Goal: Task Accomplishment & Management: Use online tool/utility

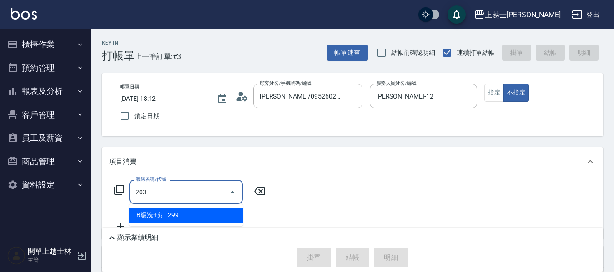
type input "B級洗+剪(203)"
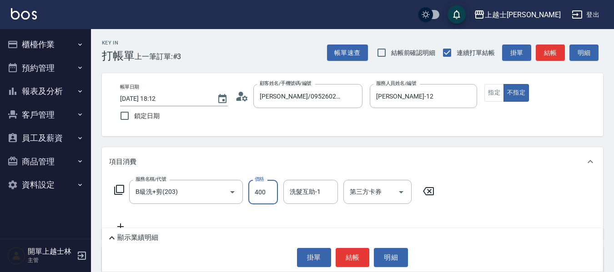
type input "400"
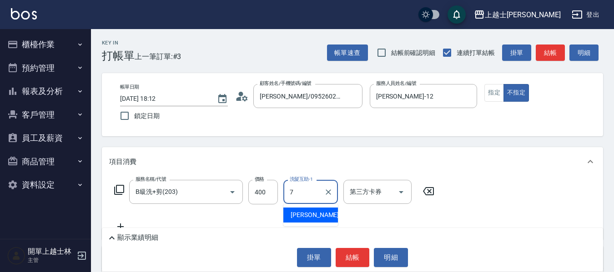
type input "[PERSON_NAME]-7"
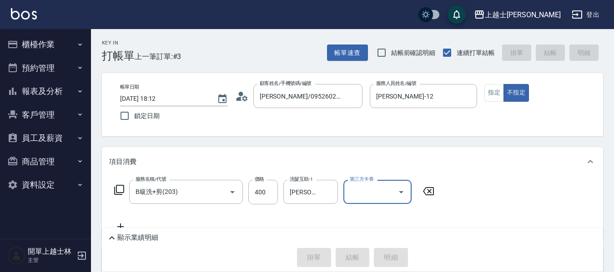
type input "[DATE] 19:51"
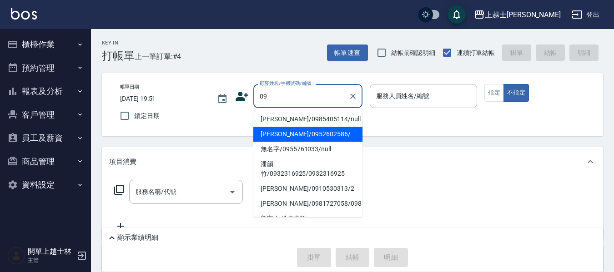
type input "[PERSON_NAME]/0952602586/"
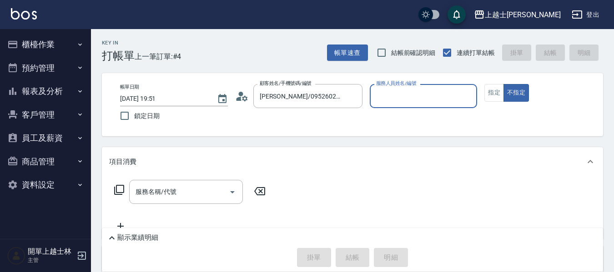
type input "[PERSON_NAME]-12"
click at [503, 84] on button "不指定" at bounding box center [515, 93] width 25 height 18
type button "false"
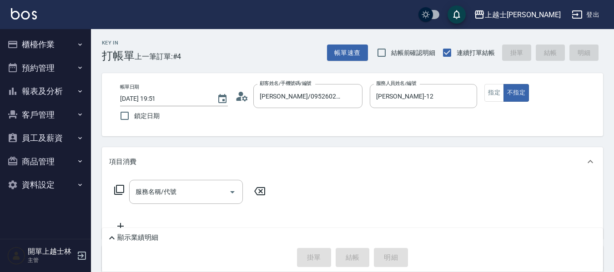
click at [120, 189] on icon at bounding box center [119, 190] width 11 height 11
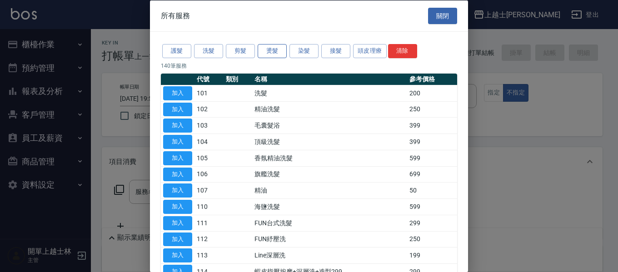
click at [284, 55] on button "燙髮" at bounding box center [272, 51] width 29 height 14
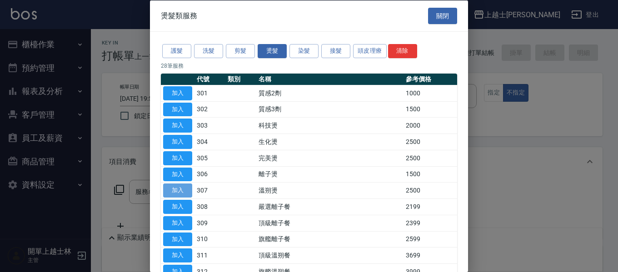
click at [185, 193] on button "加入" at bounding box center [177, 191] width 29 height 14
type input "溫朔燙(307)"
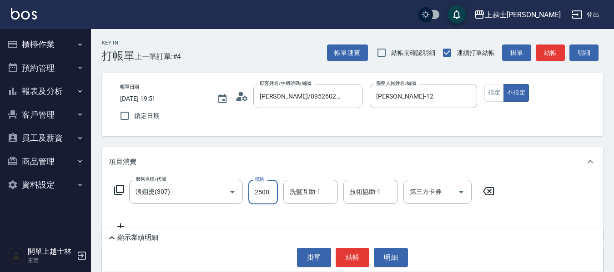
click at [274, 194] on input "2500" at bounding box center [263, 192] width 30 height 25
type input "1599"
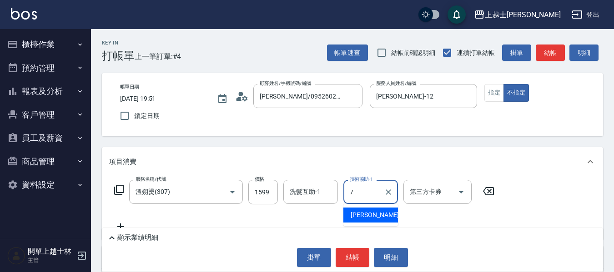
type input "[PERSON_NAME]-7"
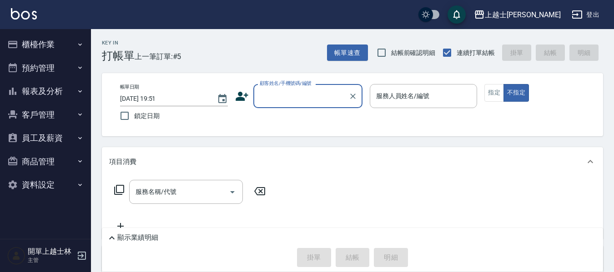
click at [51, 162] on button "商品管理" at bounding box center [46, 162] width 84 height 24
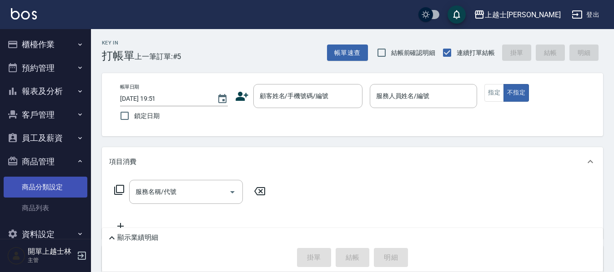
scroll to position [18, 0]
